Goal: Transaction & Acquisition: Purchase product/service

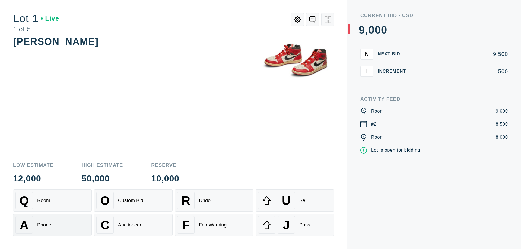
click at [52, 225] on div "A Phone" at bounding box center [52, 224] width 74 height 17
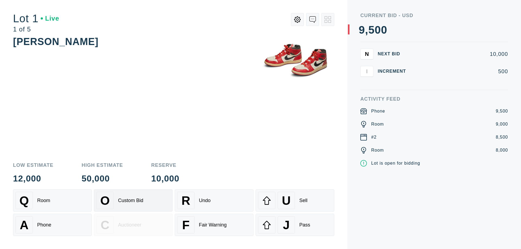
click at [133, 200] on div "Custom Bid" at bounding box center [130, 201] width 25 height 6
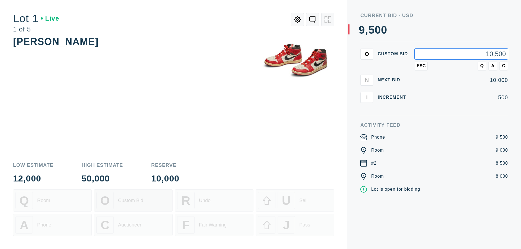
type input "10,500"
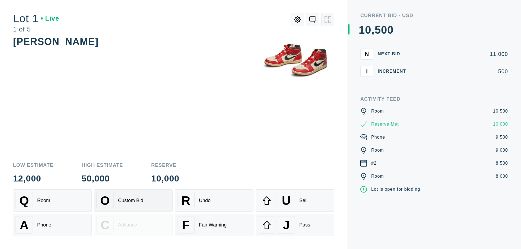
click at [133, 200] on div "Custom Bid" at bounding box center [130, 201] width 25 height 6
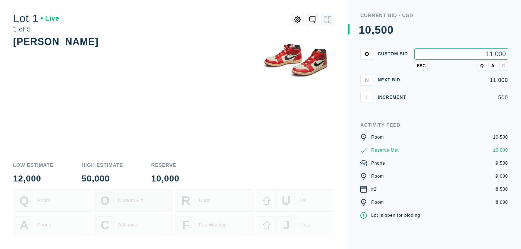
type input "11,000"
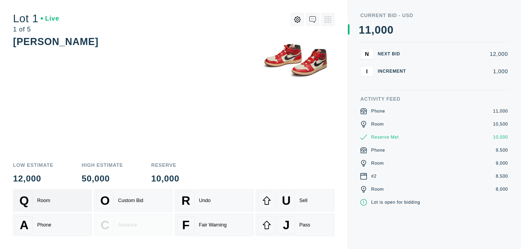
click at [52, 200] on div "Q Room" at bounding box center [52, 200] width 74 height 17
